Goal: Find specific page/section: Find specific page/section

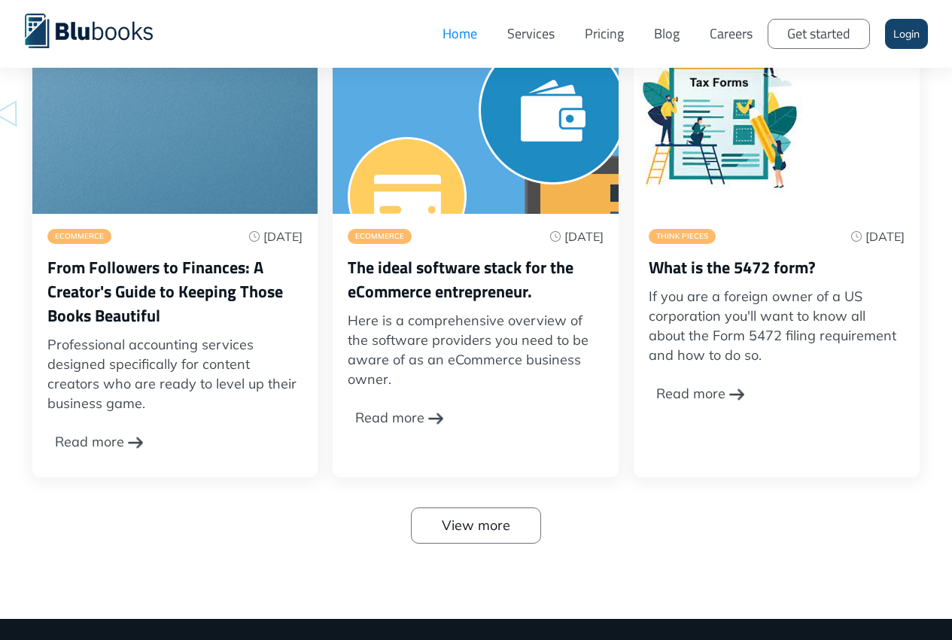
scroll to position [4838, 0]
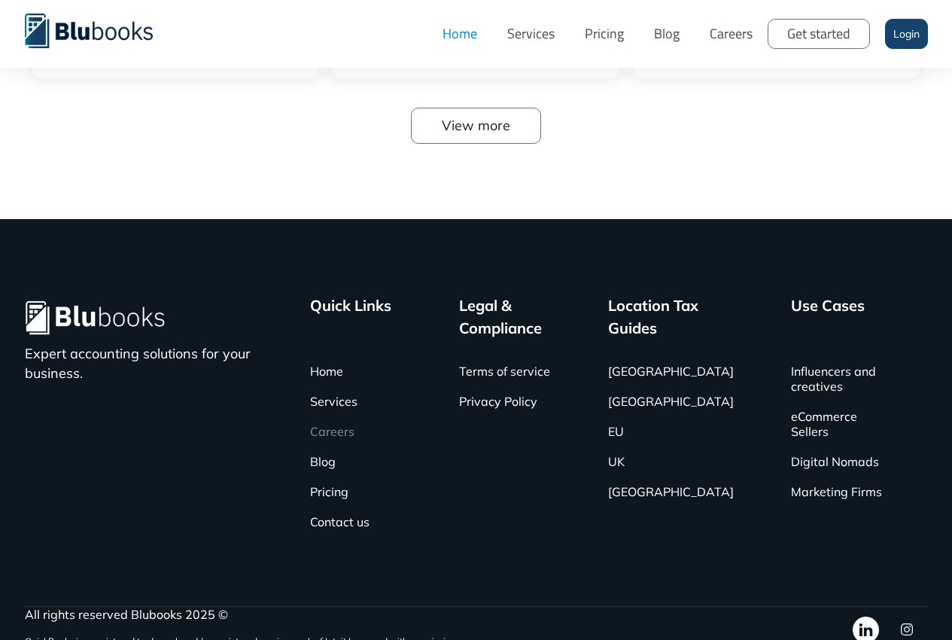
click at [335, 416] on link "Careers" at bounding box center [332, 431] width 44 height 30
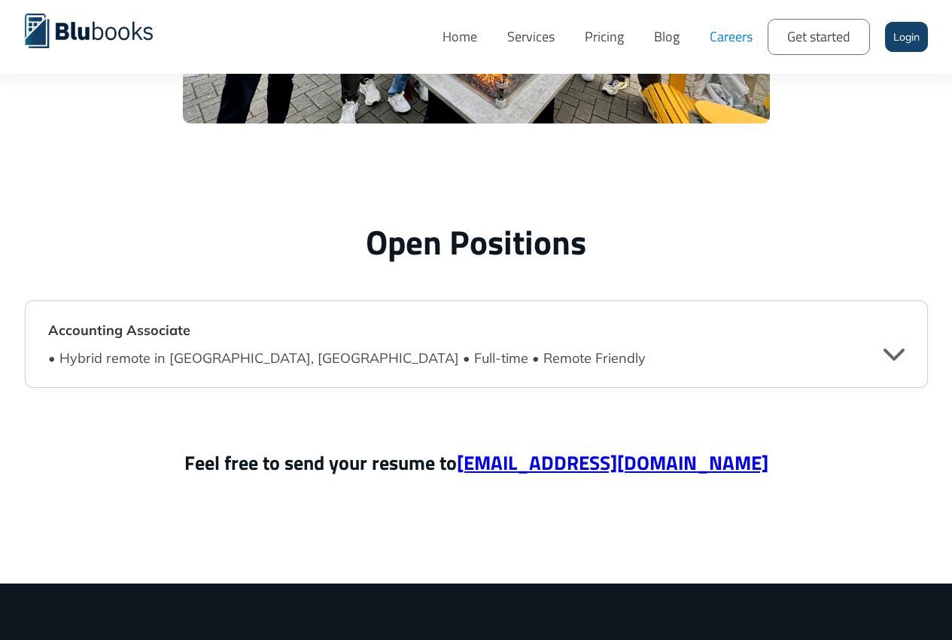
scroll to position [3599, 0]
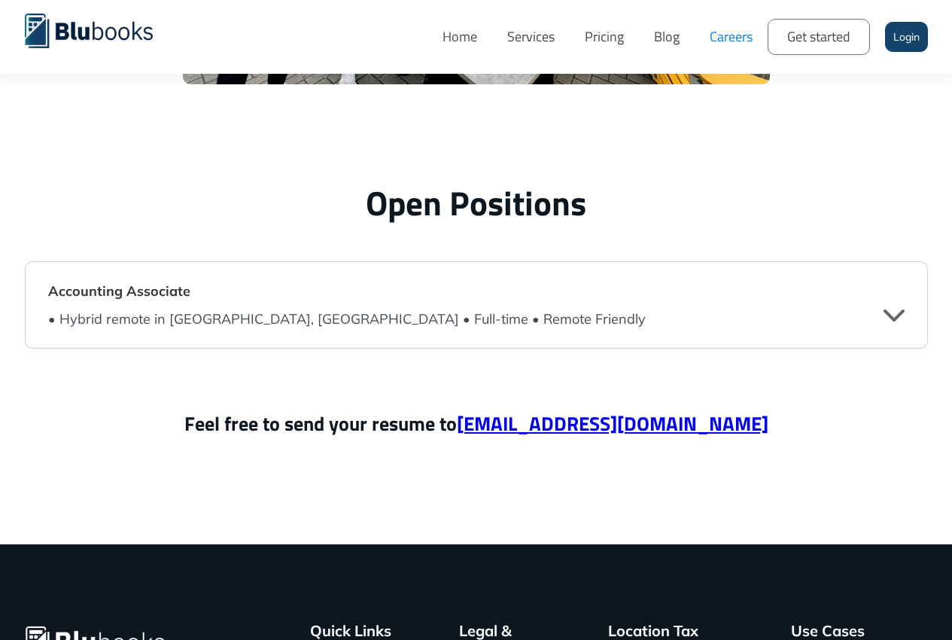
click at [146, 292] on strong "Accounting Associate" at bounding box center [119, 290] width 142 height 17
click at [891, 310] on div "" at bounding box center [894, 314] width 21 height 23
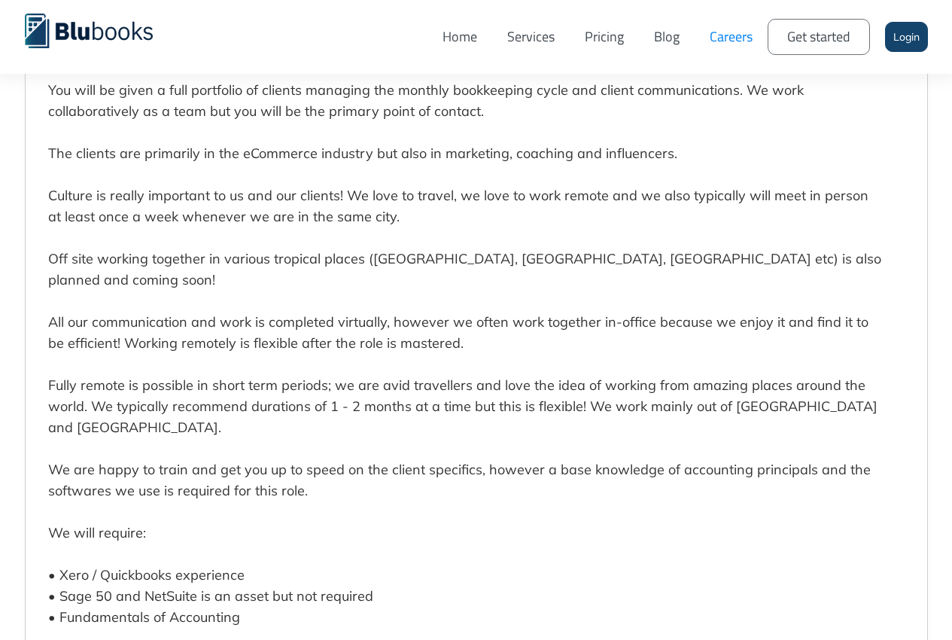
scroll to position [3970, 0]
